Goal: Transaction & Acquisition: Purchase product/service

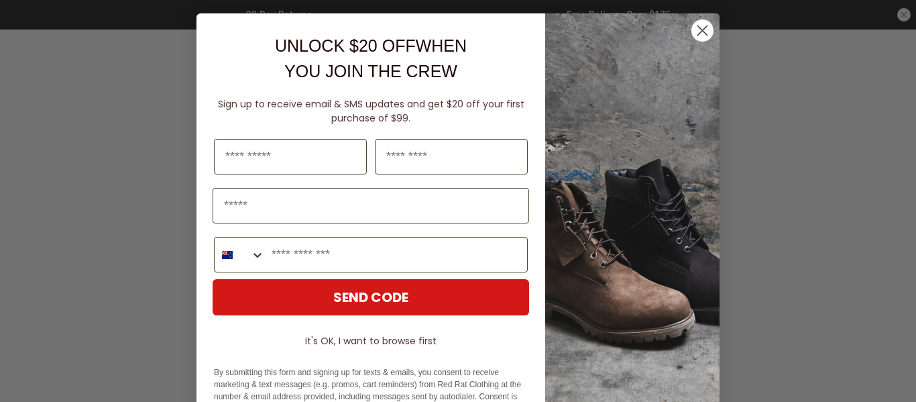
click at [692, 30] on circle "Close dialog" at bounding box center [702, 30] width 22 height 22
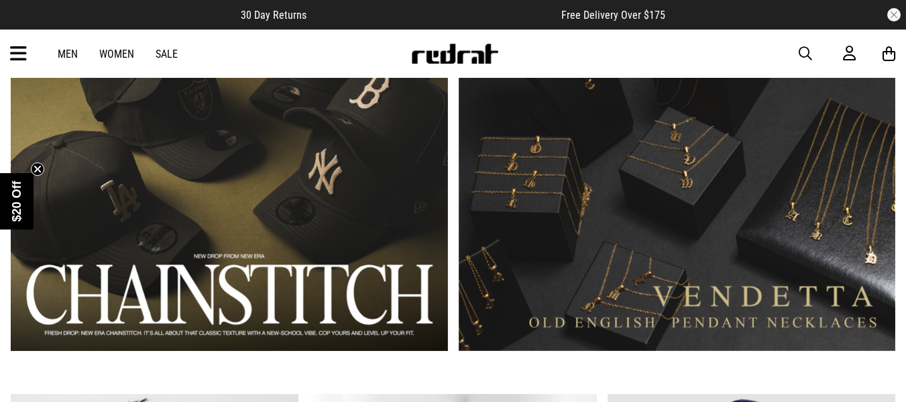
scroll to position [888, 0]
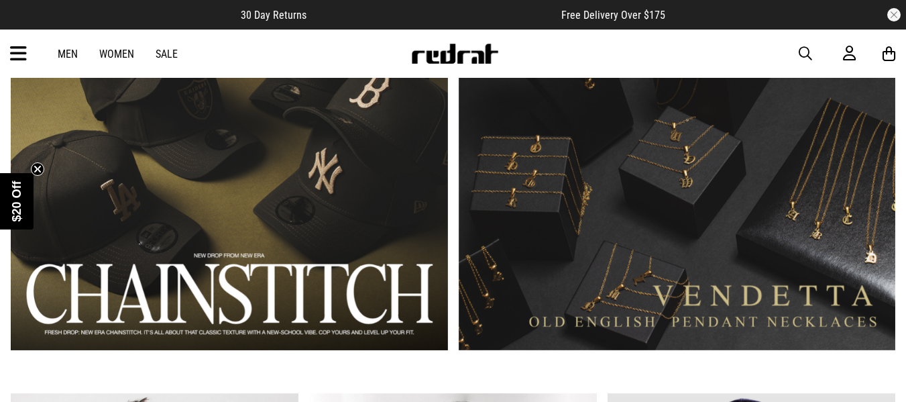
click at [169, 59] on link "Sale" at bounding box center [167, 54] width 22 height 13
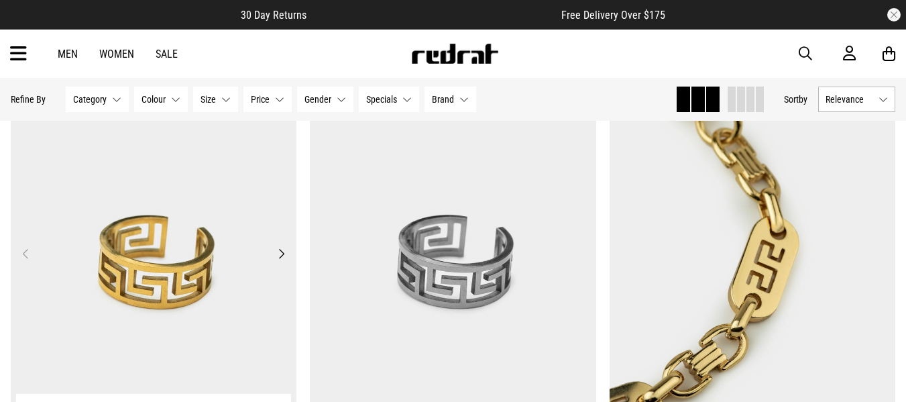
scroll to position [2177, 0]
click at [112, 101] on button "Category None selected" at bounding box center [97, 98] width 63 height 25
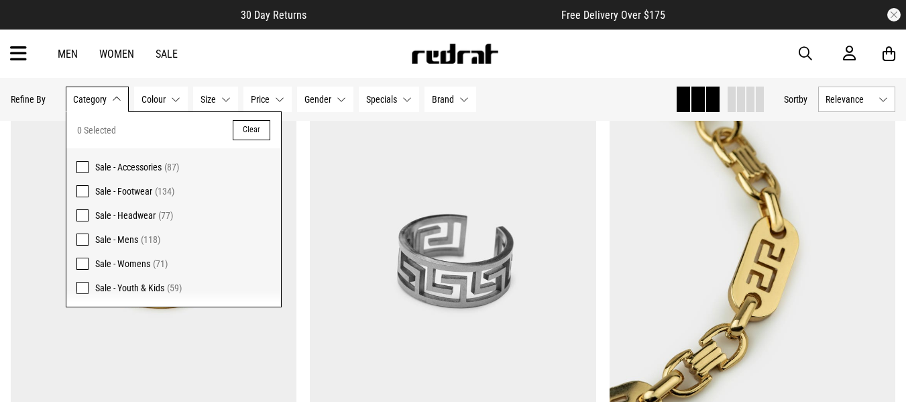
click at [84, 162] on span at bounding box center [82, 167] width 12 height 12
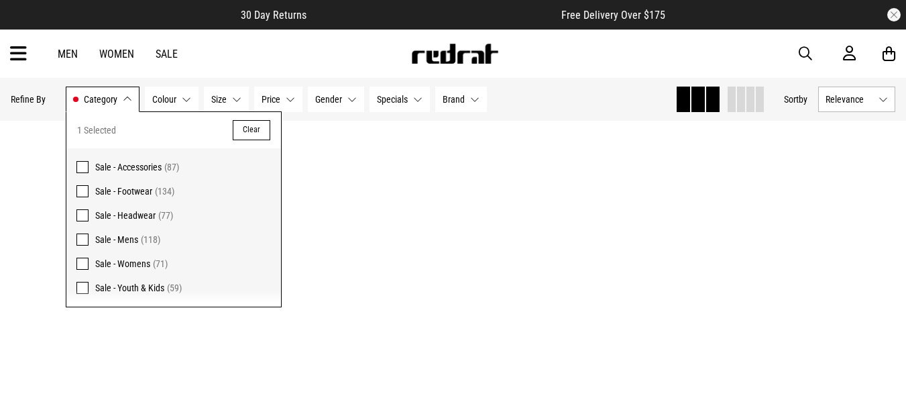
scroll to position [2193, 0]
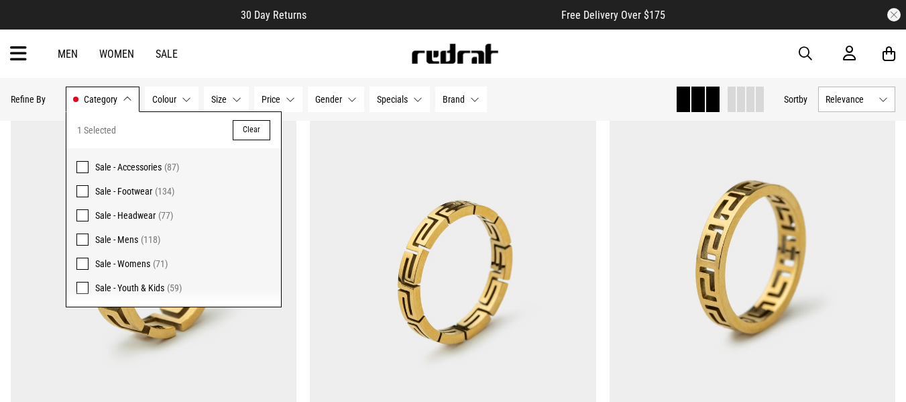
click at [558, 80] on div "Hide Refine s Refine By Filters Category Sale - Accessories Category 1 Selected…" at bounding box center [453, 99] width 906 height 43
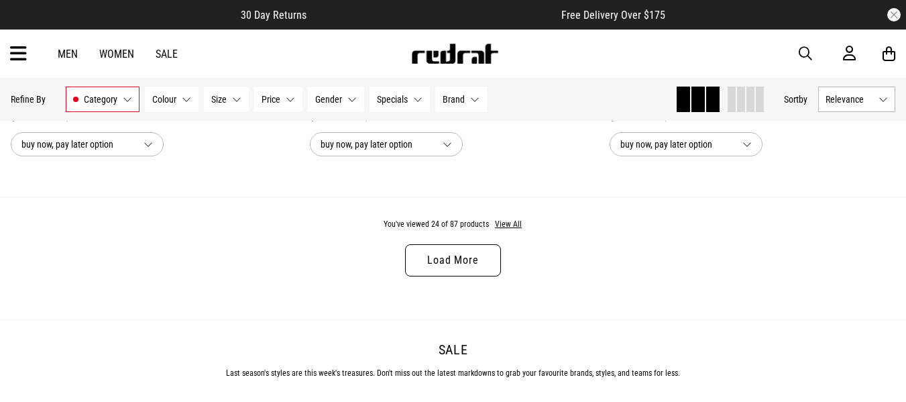
scroll to position [4058, 0]
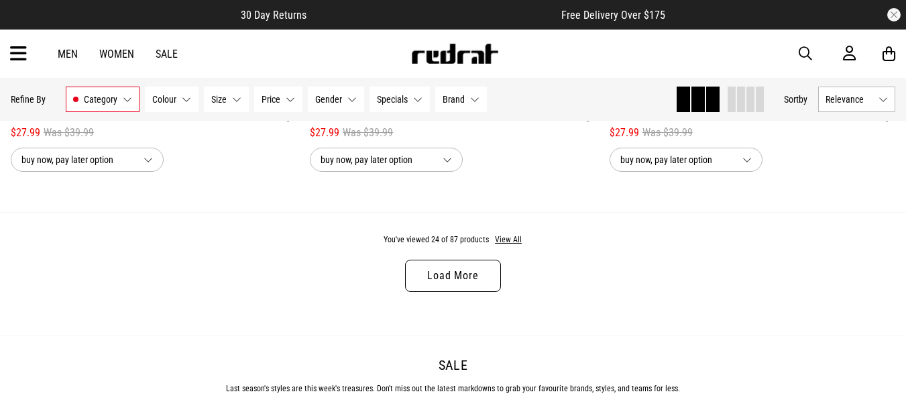
click at [450, 282] on link "Load More" at bounding box center [452, 275] width 95 height 32
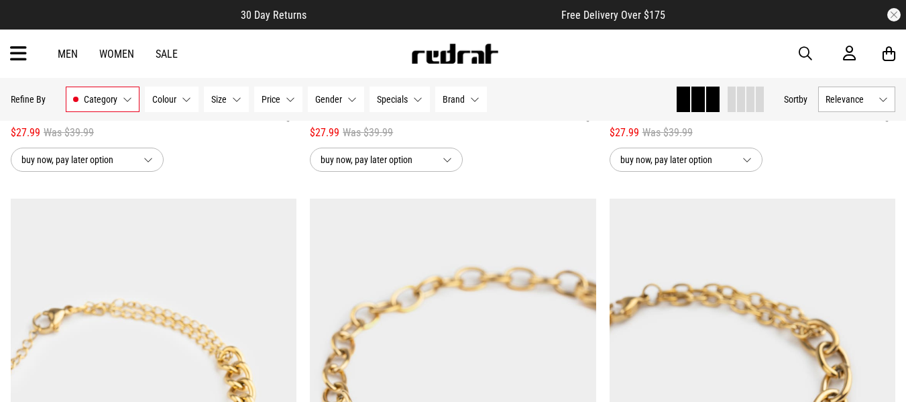
click at [134, 105] on button "Category Sale - Accessories" at bounding box center [103, 98] width 74 height 25
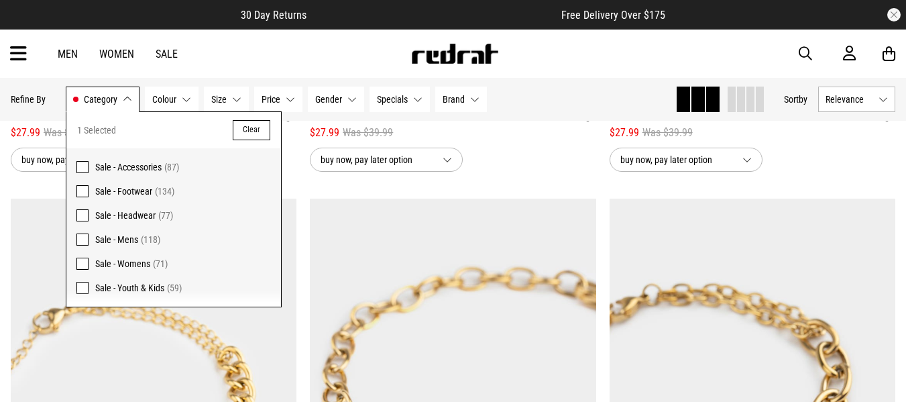
click at [86, 166] on span at bounding box center [82, 167] width 12 height 12
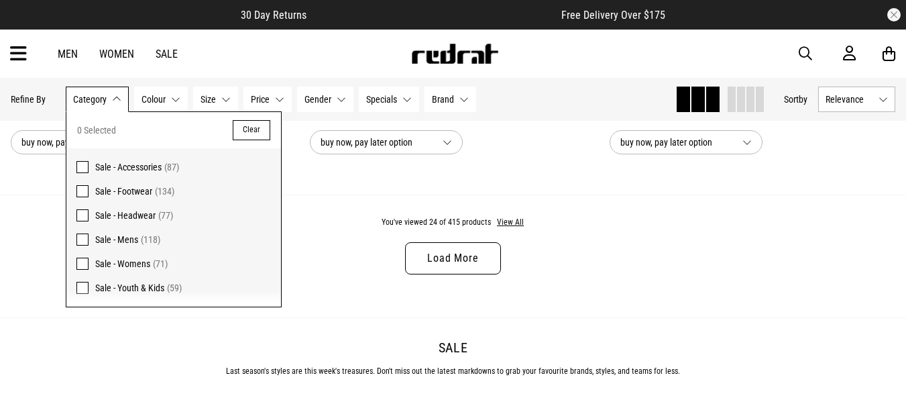
scroll to position [4042, 0]
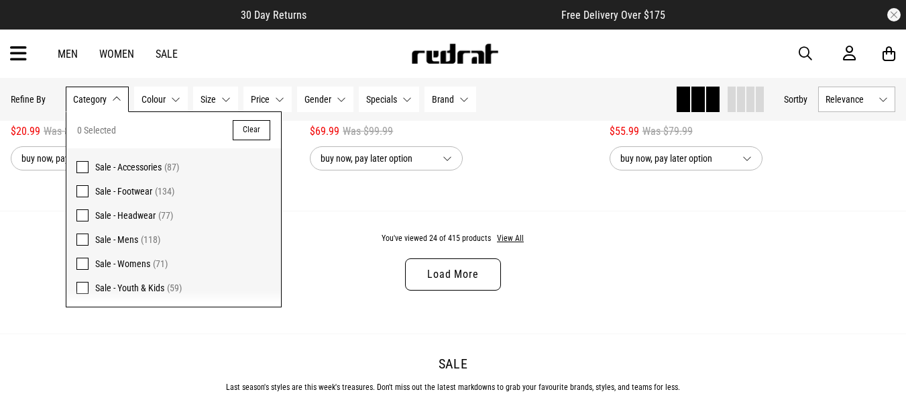
click at [82, 209] on span at bounding box center [82, 215] width 12 height 12
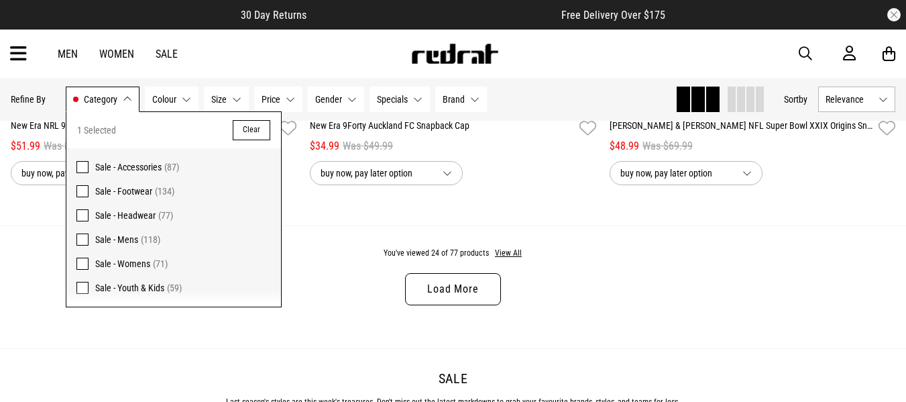
scroll to position [4058, 0]
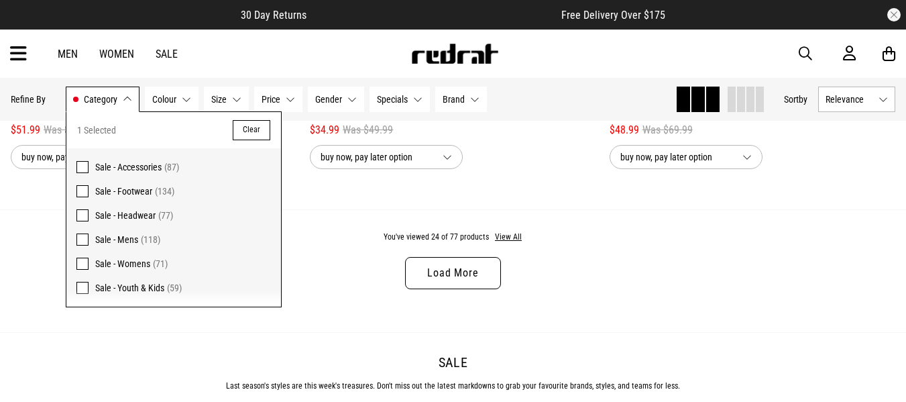
click at [332, 233] on div "You've viewed 24 of 77 products View All Load More" at bounding box center [453, 270] width 906 height 123
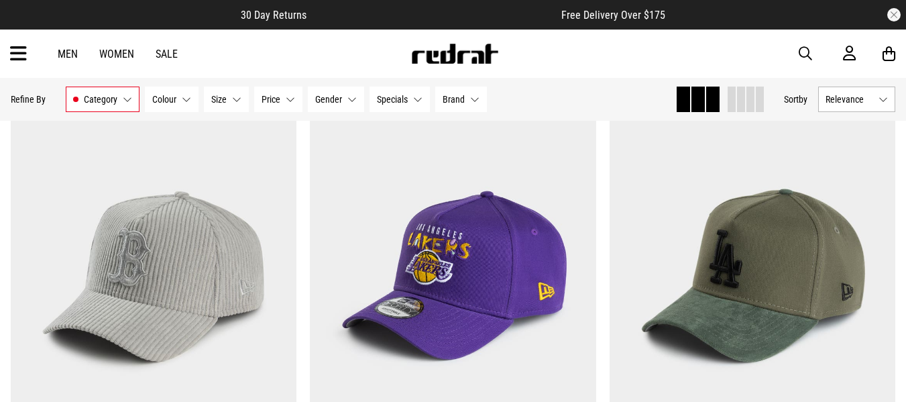
click at [332, 233] on img at bounding box center [453, 275] width 286 height 401
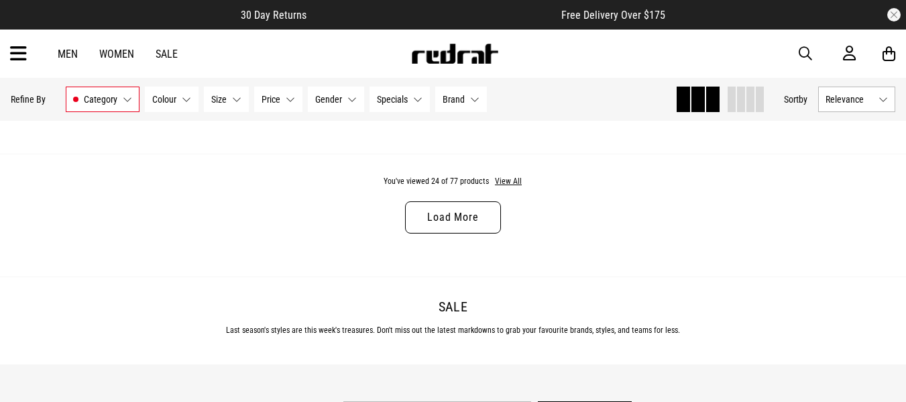
scroll to position [4118, 0]
click at [428, 227] on link "Load More" at bounding box center [452, 216] width 95 height 32
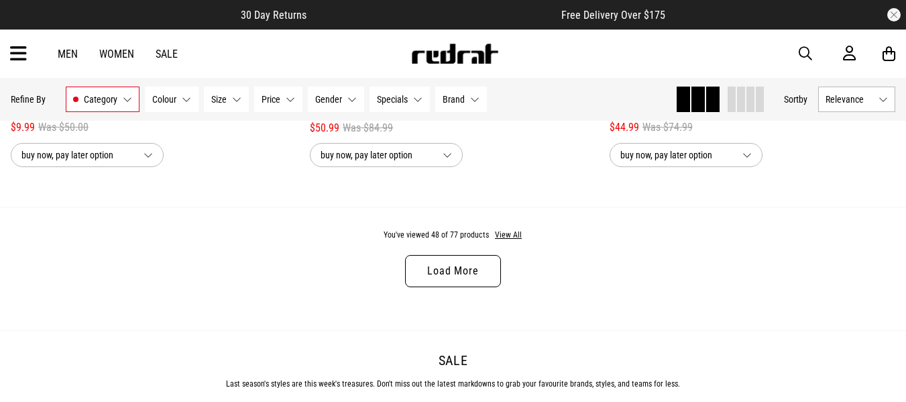
scroll to position [8067, 0]
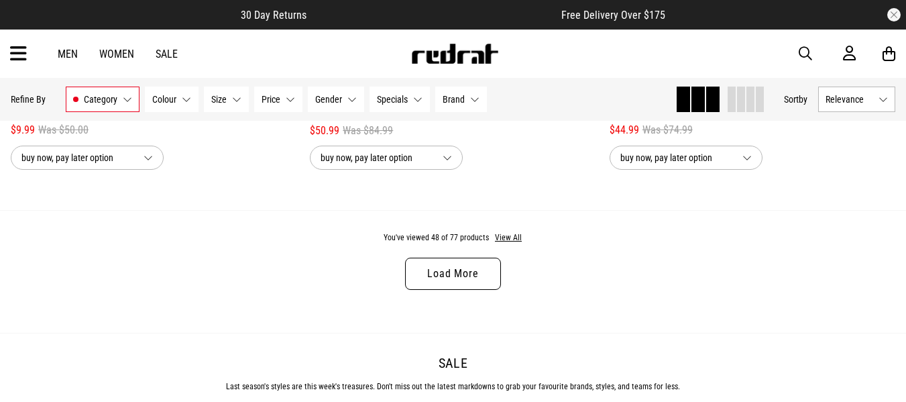
click at [476, 288] on link "Load More" at bounding box center [452, 273] width 95 height 32
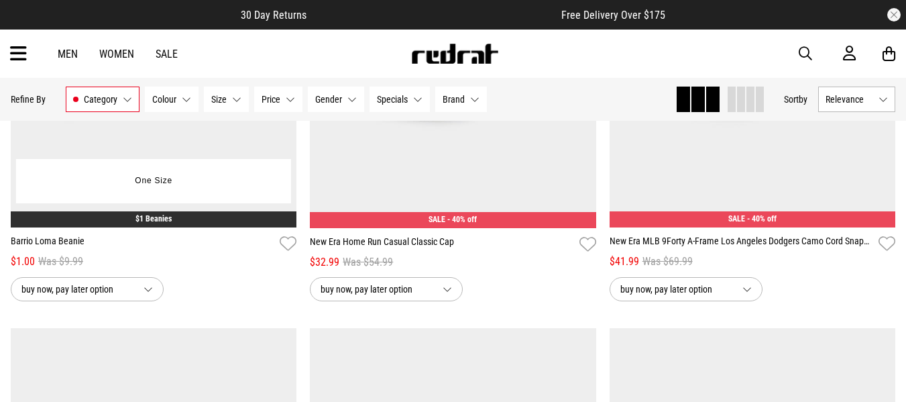
scroll to position [9326, 0]
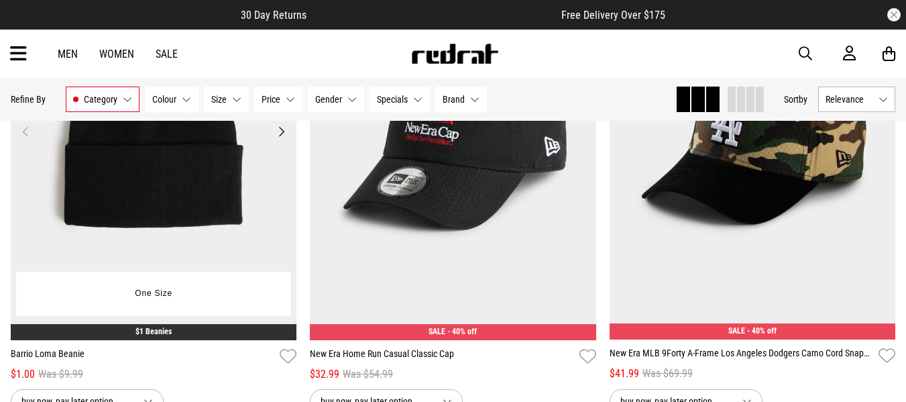
click at [166, 169] on img at bounding box center [154, 139] width 286 height 401
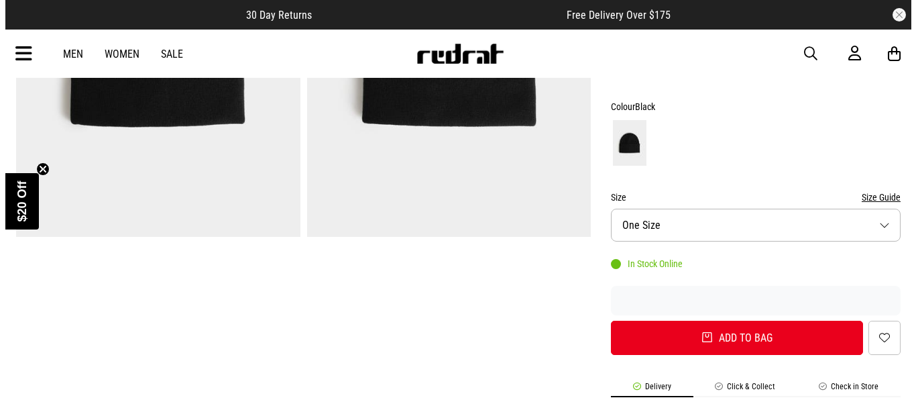
scroll to position [280, 0]
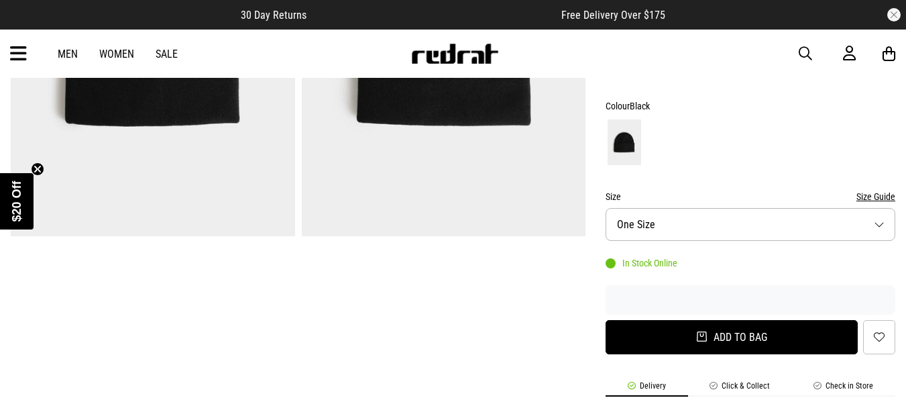
click at [674, 347] on button "Add to bag" at bounding box center [731, 337] width 252 height 34
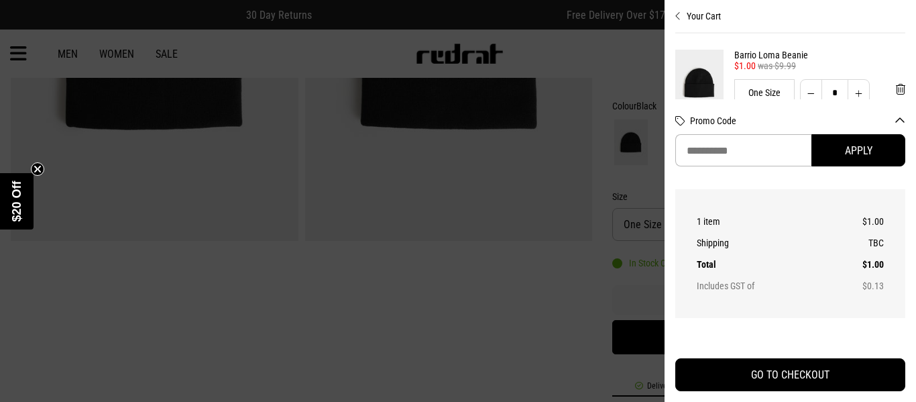
click at [674, 347] on div "Your Cart Just Added Barrio Loma Beanie $1 Beanies $1.00 was $9.99 One Size * M…" at bounding box center [789, 201] width 251 height 402
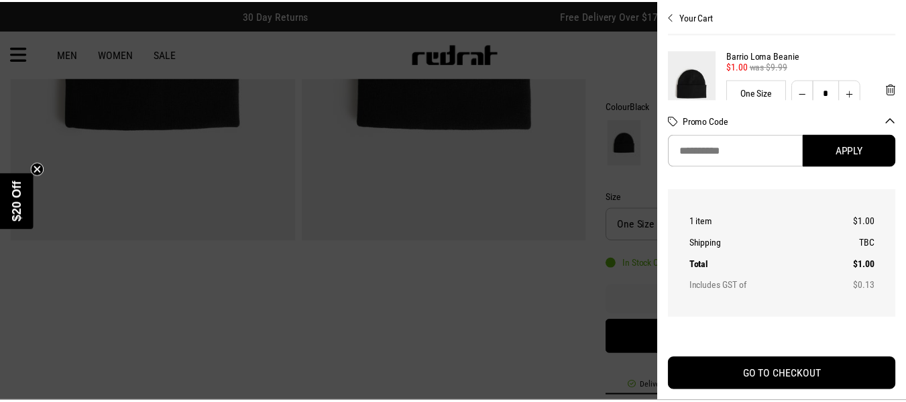
scroll to position [0, 0]
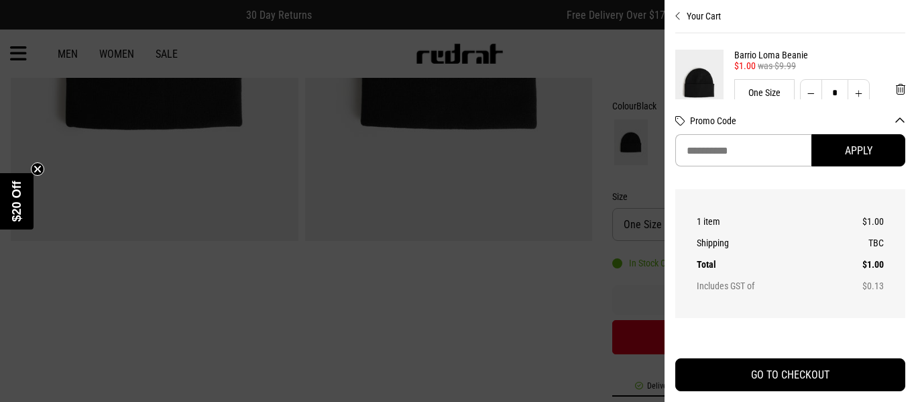
click at [563, 276] on div at bounding box center [458, 201] width 916 height 402
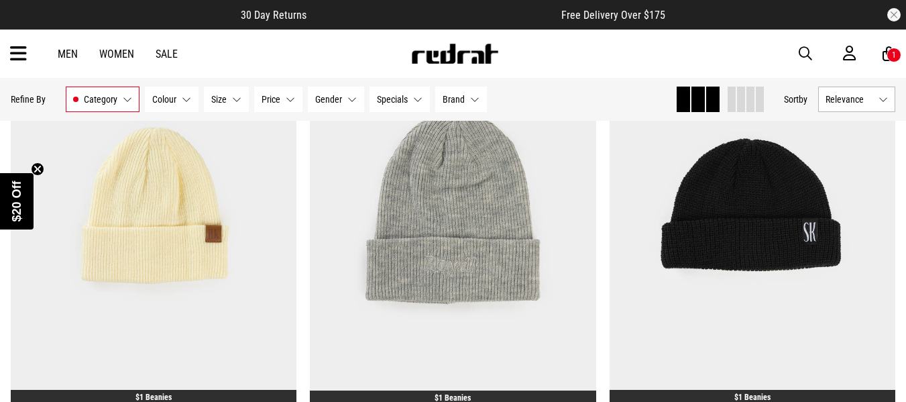
scroll to position [2318, 0]
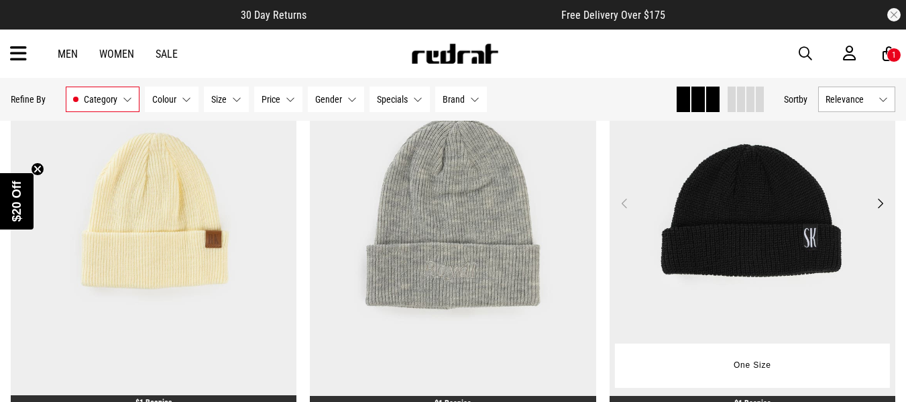
click at [731, 195] on img at bounding box center [752, 211] width 286 height 401
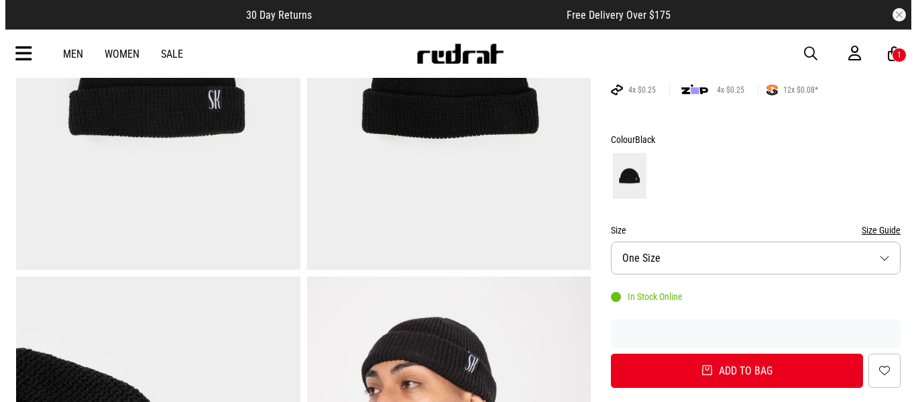
scroll to position [344, 0]
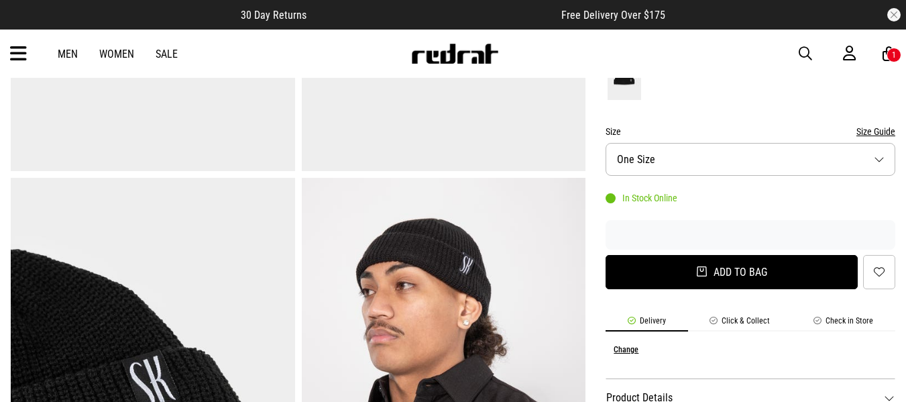
click at [677, 275] on button "Add to bag" at bounding box center [731, 272] width 252 height 34
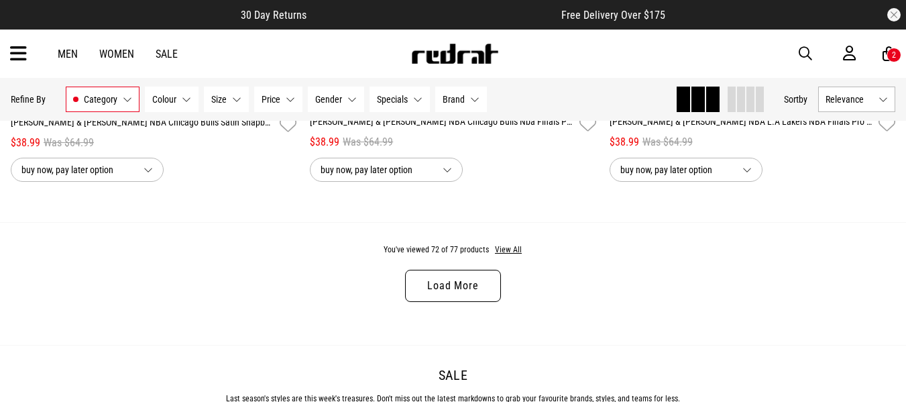
scroll to position [4123, 0]
click at [445, 270] on div "You've viewed 72 of 77 products View All Load More" at bounding box center [453, 282] width 906 height 123
click at [446, 287] on link "Load More" at bounding box center [452, 285] width 95 height 32
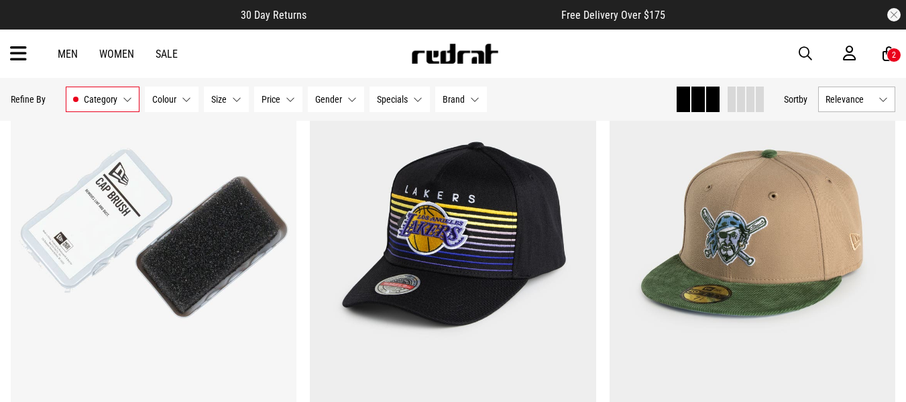
scroll to position [4314, 0]
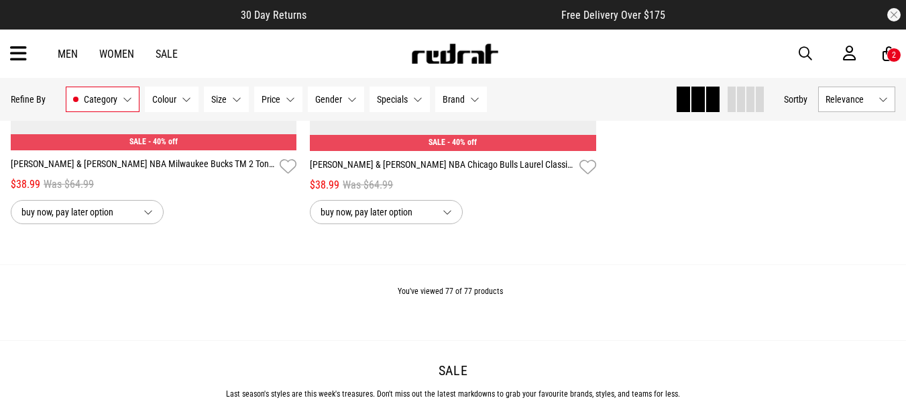
click at [446, 287] on div "You've viewed 77 of 77 products" at bounding box center [453, 302] width 906 height 76
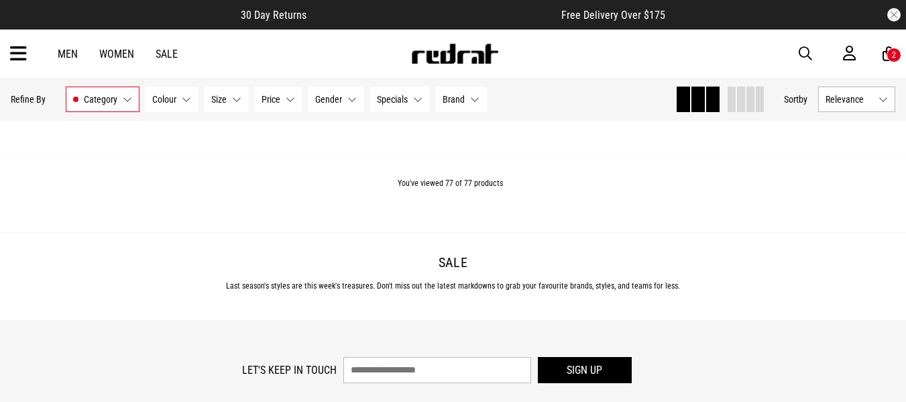
scroll to position [5157, 0]
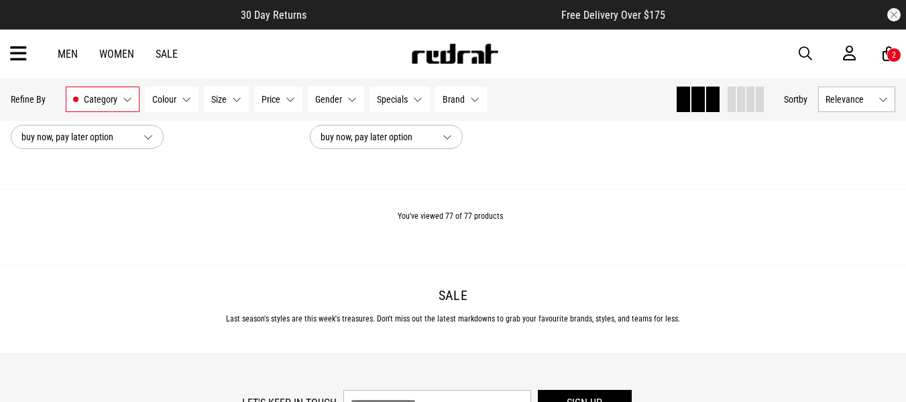
click at [71, 54] on link "Men" at bounding box center [68, 54] width 20 height 13
